Goal: Book appointment/travel/reservation

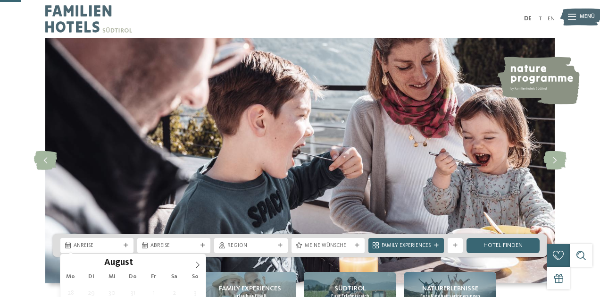
click at [113, 238] on div "Anreise" at bounding box center [96, 245] width 73 height 15
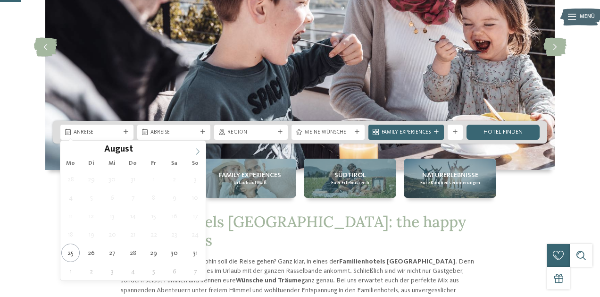
click at [196, 150] on icon at bounding box center [197, 151] width 7 height 7
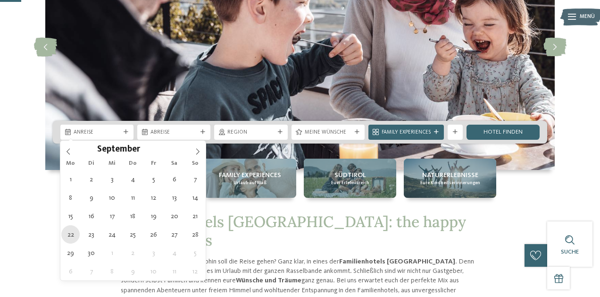
type div "[DATE]"
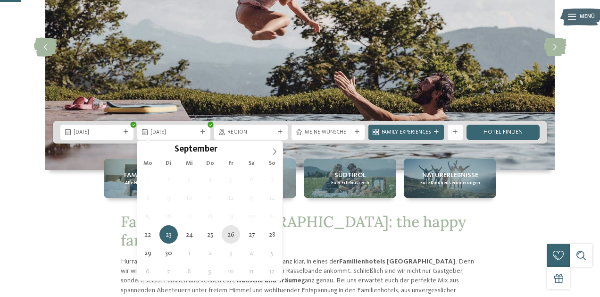
type div "[DATE]"
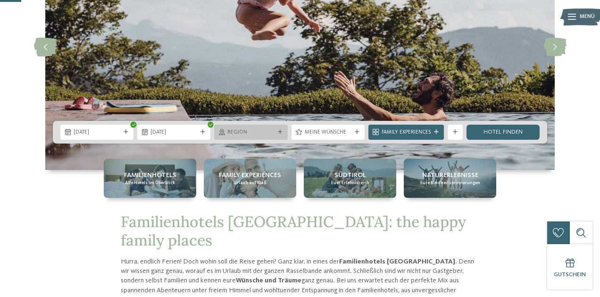
click at [256, 127] on div "Region" at bounding box center [250, 131] width 73 height 15
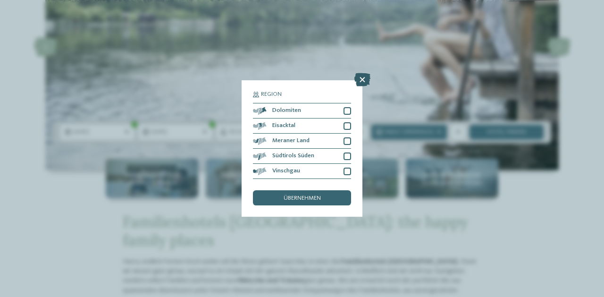
click at [365, 73] on icon at bounding box center [362, 79] width 16 height 13
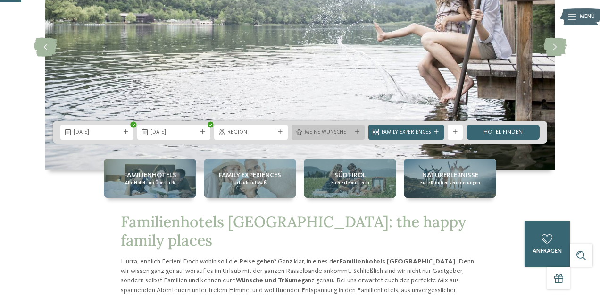
click at [318, 136] on span "Meine Wünsche" at bounding box center [328, 133] width 47 height 8
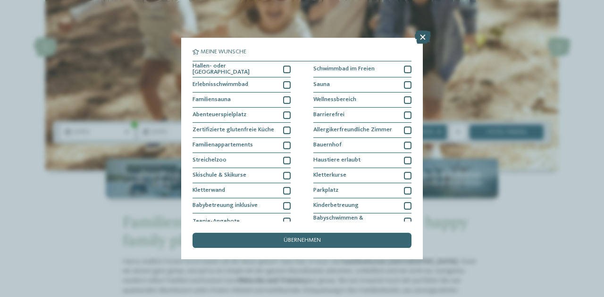
click at [425, 37] on icon at bounding box center [422, 37] width 16 height 13
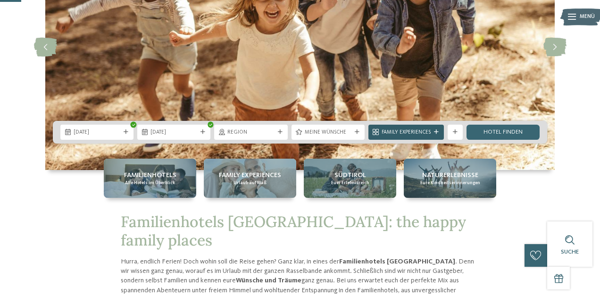
click at [437, 135] on div "Family Experiences" at bounding box center [405, 131] width 75 height 15
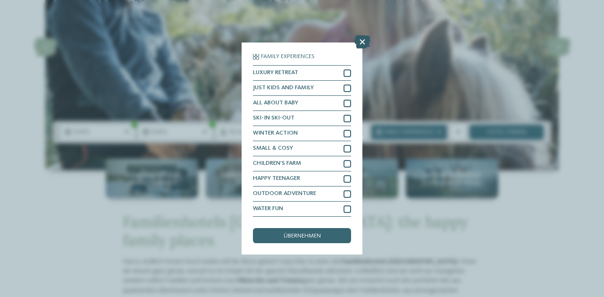
click at [359, 38] on icon at bounding box center [362, 41] width 16 height 13
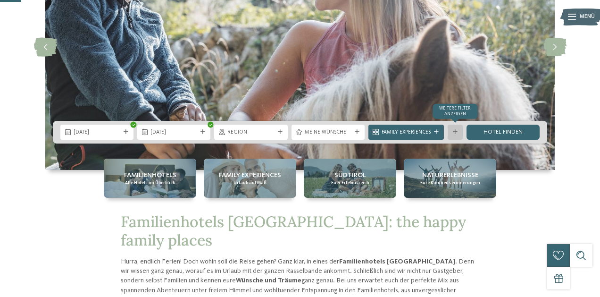
click at [455, 133] on icon at bounding box center [455, 132] width 5 height 5
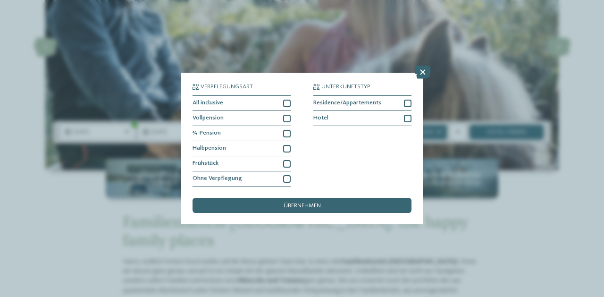
click at [412, 73] on div "Verpflegungsart All inclusive Vollpension ¾-Pension Hotel" at bounding box center [301, 149] width 241 height 152
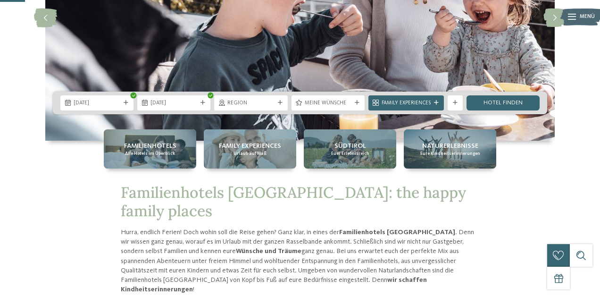
scroll to position [147, 0]
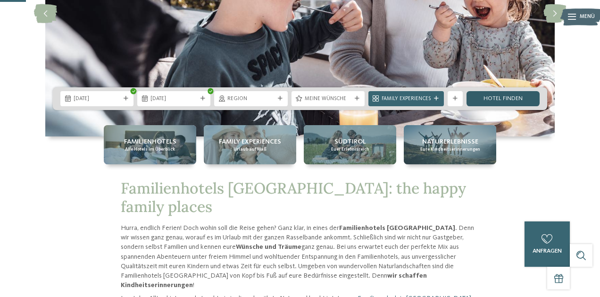
click at [505, 99] on link "Hotel finden" at bounding box center [502, 98] width 73 height 15
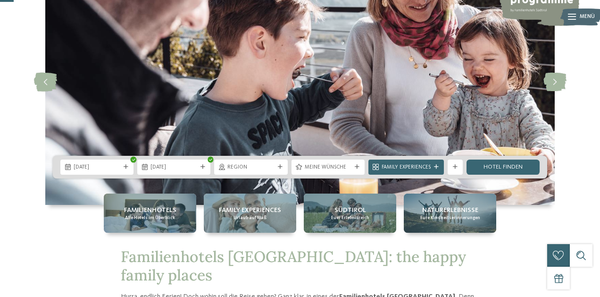
scroll to position [79, 0]
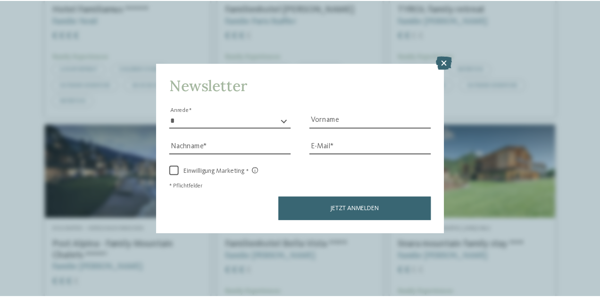
scroll to position [1, 0]
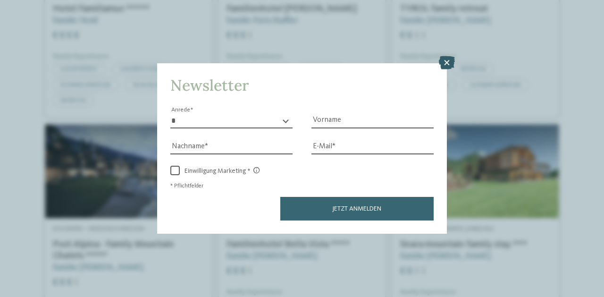
click at [443, 56] on icon at bounding box center [447, 62] width 16 height 13
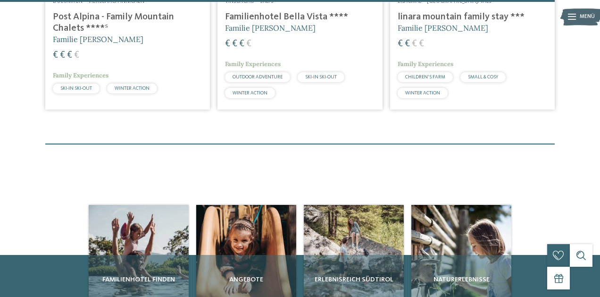
scroll to position [1959, 0]
